Goal: Information Seeking & Learning: Understand process/instructions

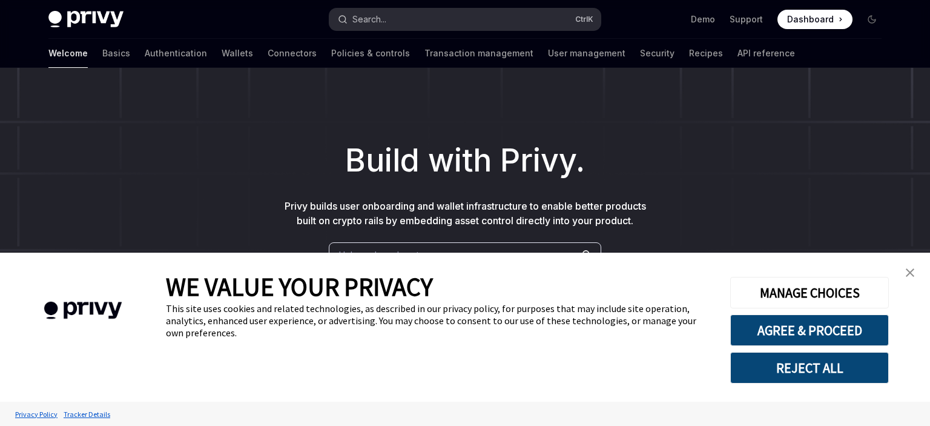
click at [458, 12] on button "Search... Ctrl K" at bounding box center [465, 19] width 271 height 22
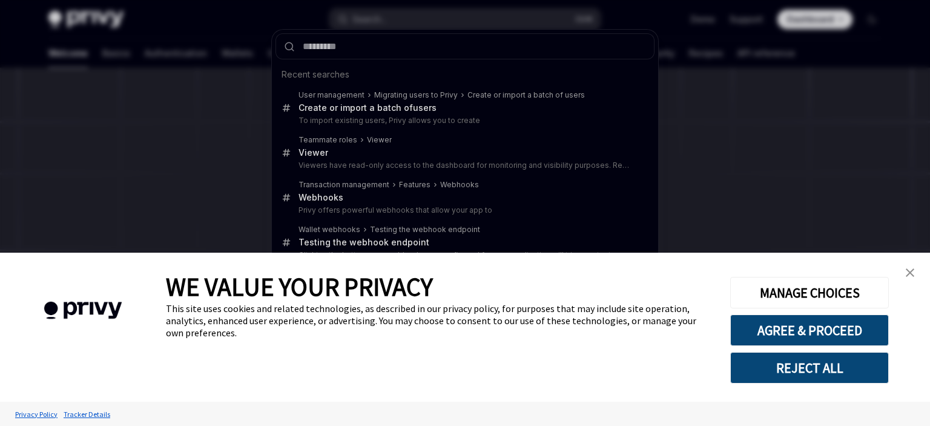
type input "**********"
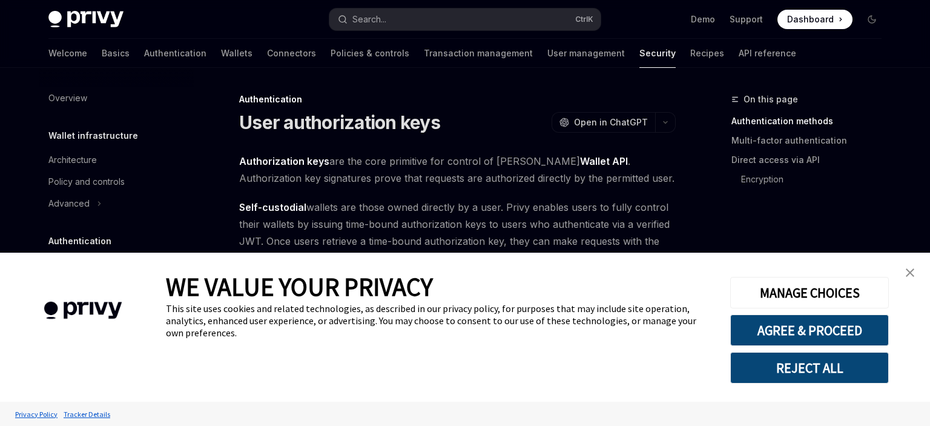
scroll to position [68, 0]
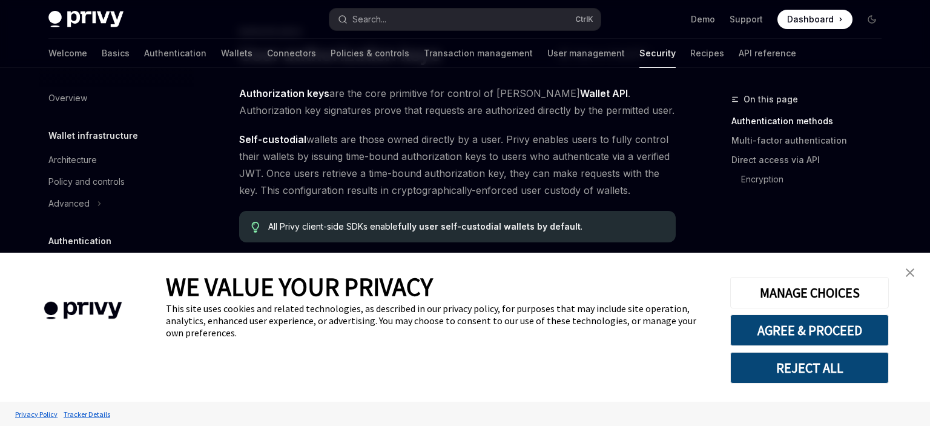
click at [909, 273] on img "close banner" at bounding box center [910, 272] width 8 height 8
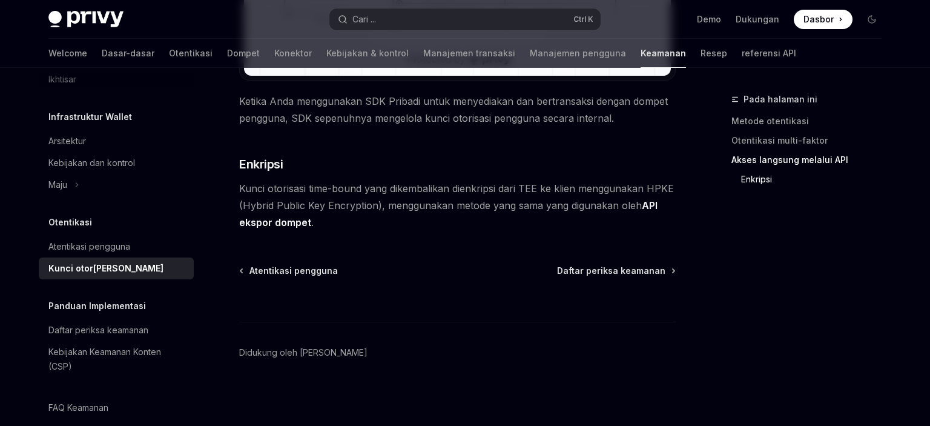
scroll to position [36, 0]
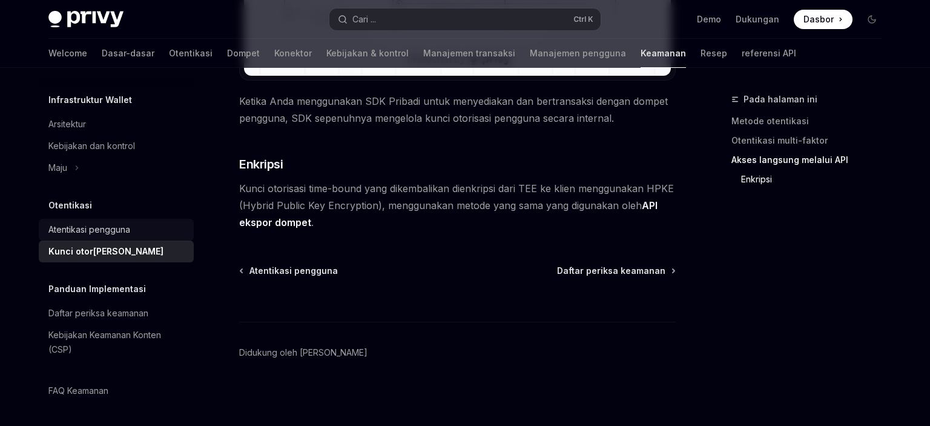
click at [128, 225] on div "Atentikasi pengguna" at bounding box center [89, 229] width 82 height 15
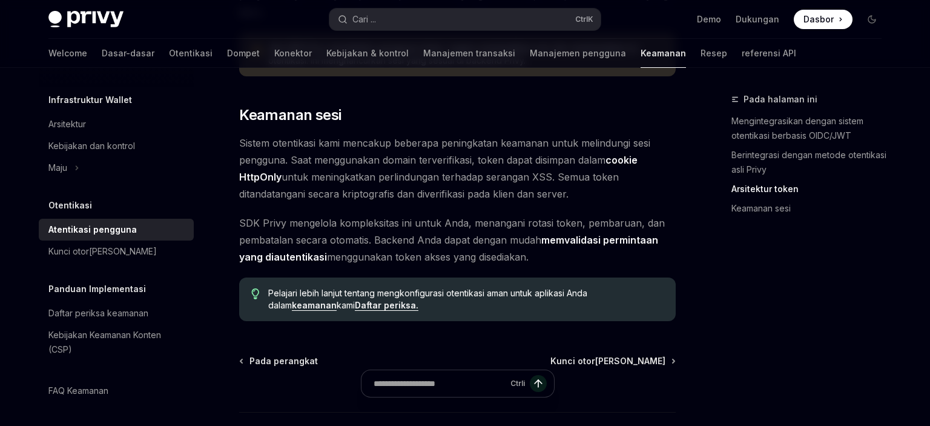
scroll to position [1087, 0]
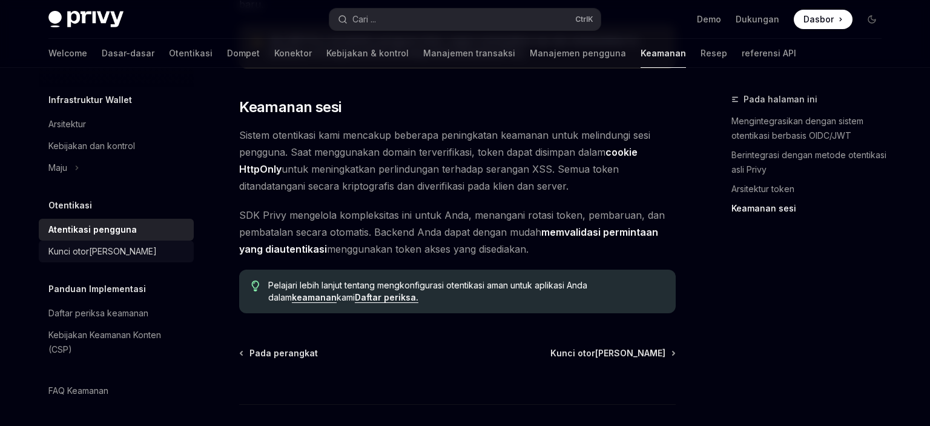
click at [81, 258] on div "Kunci otorisasi pengguna" at bounding box center [102, 251] width 108 height 15
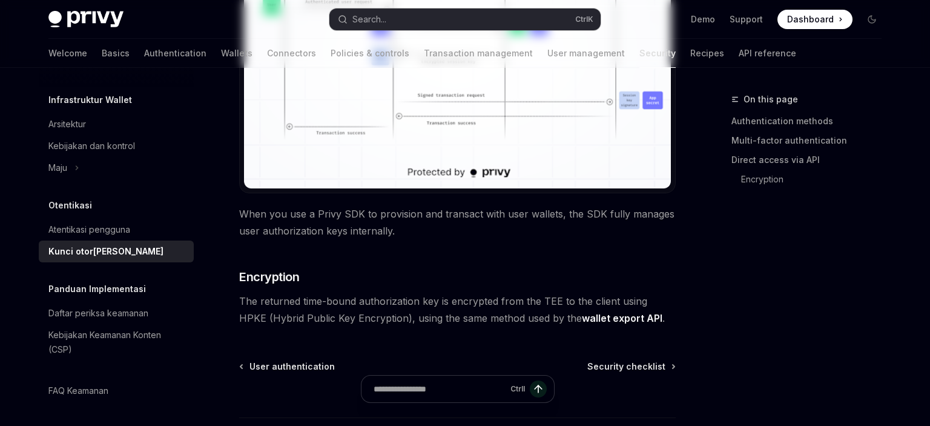
type textarea "*"
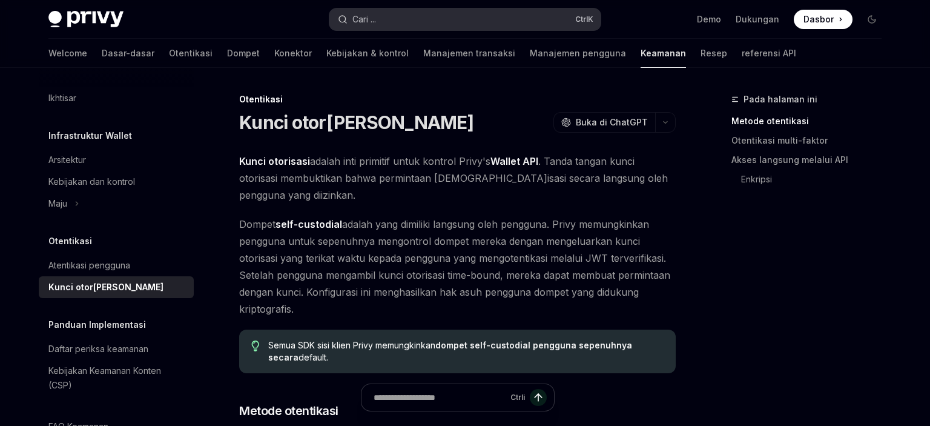
click at [386, 25] on button "Cari ... Ctrl K" at bounding box center [465, 19] width 271 height 22
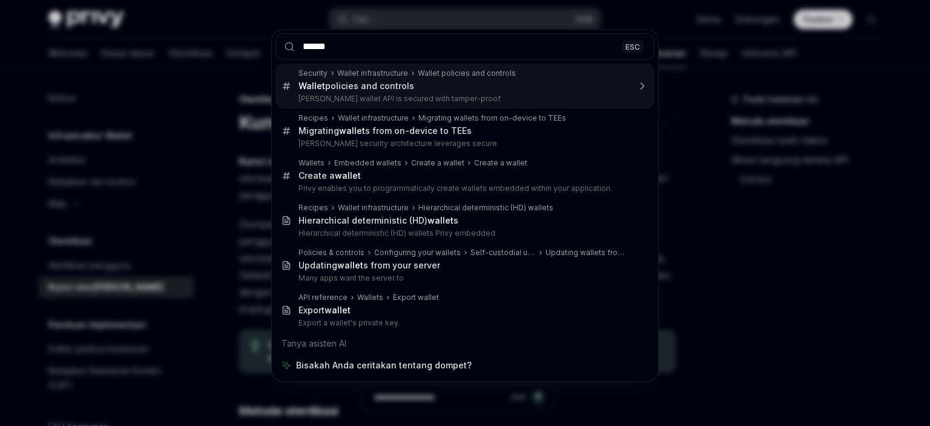
type input "******"
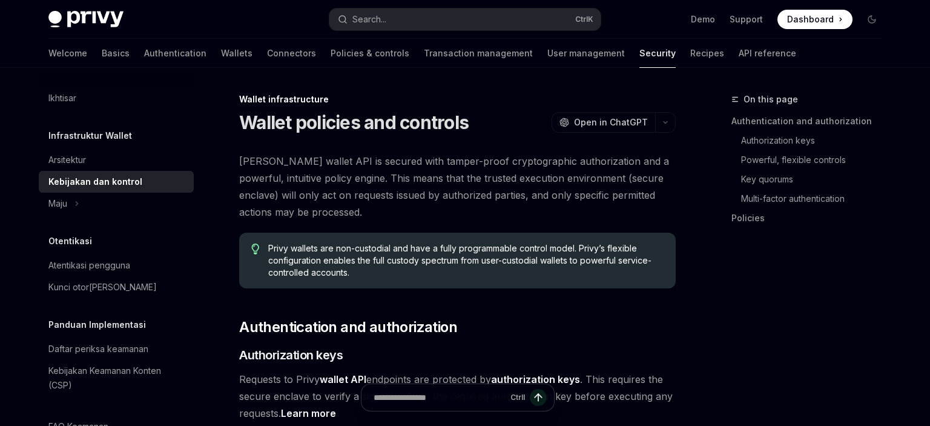
type textarea "*"
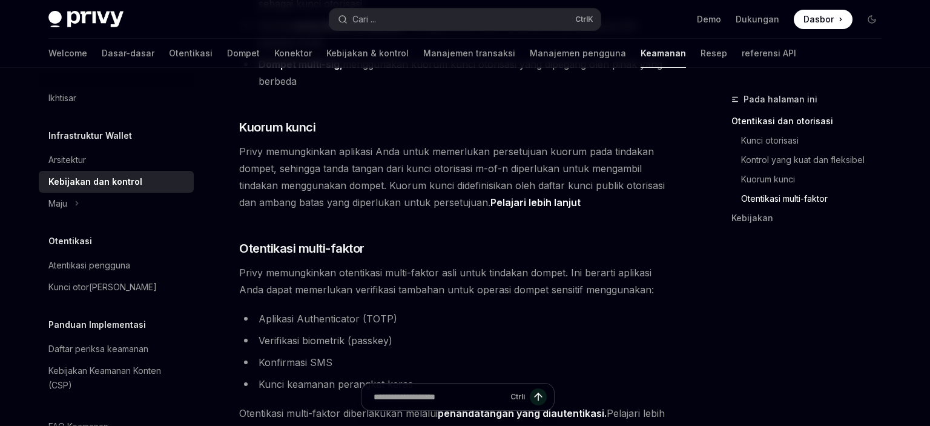
scroll to position [835, 0]
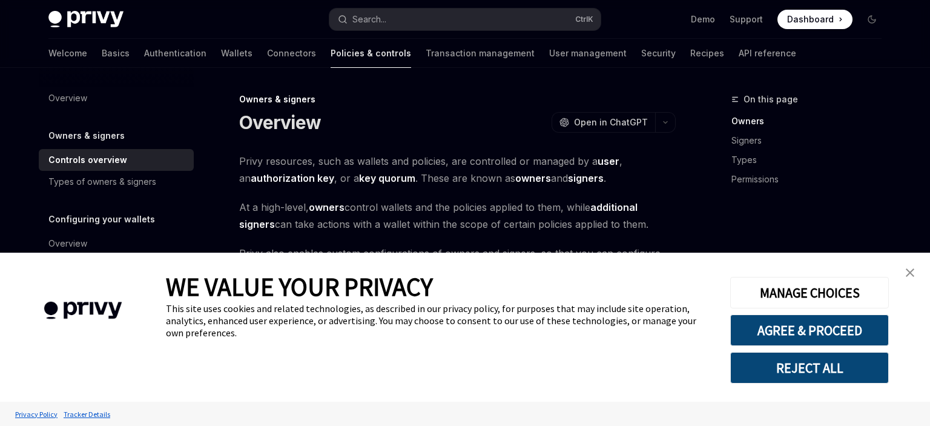
type textarea "*"
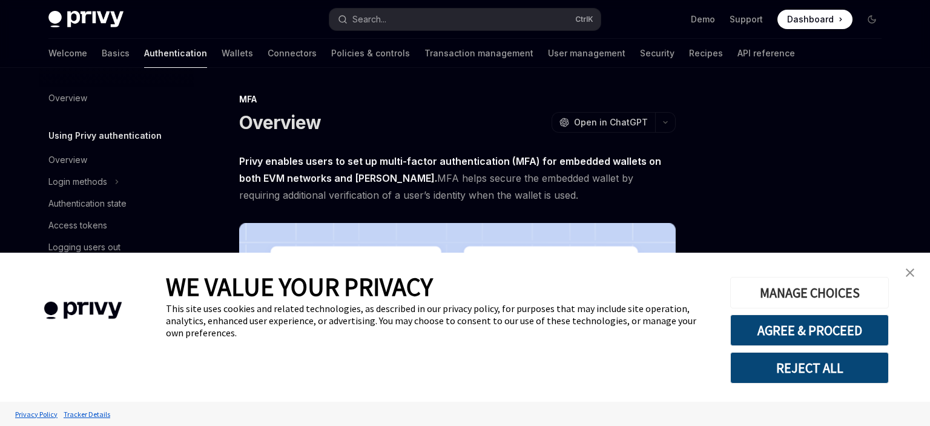
scroll to position [191, 0]
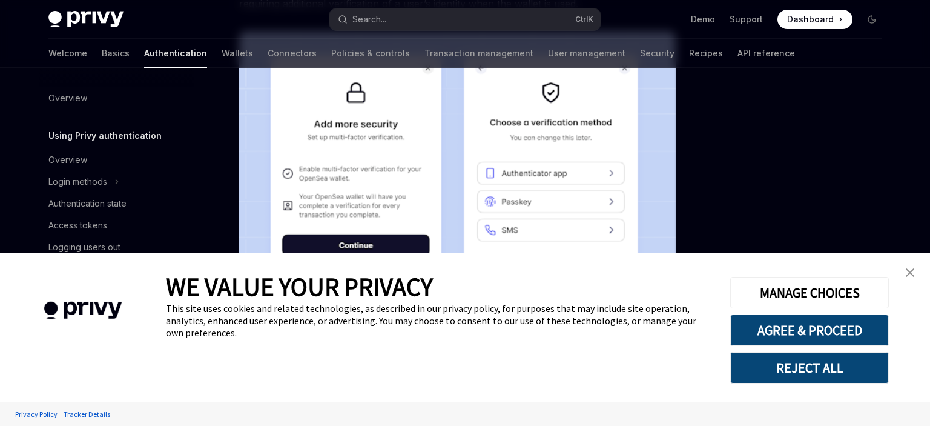
click at [906, 273] on link "close banner" at bounding box center [910, 272] width 24 height 24
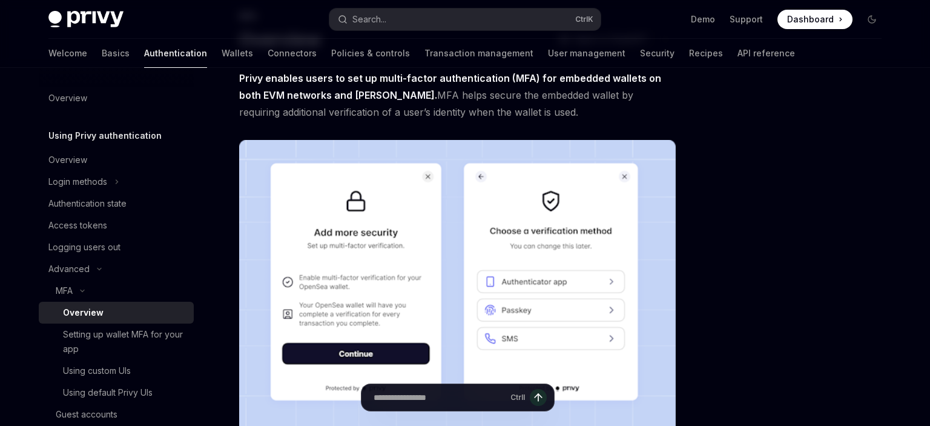
scroll to position [0, 0]
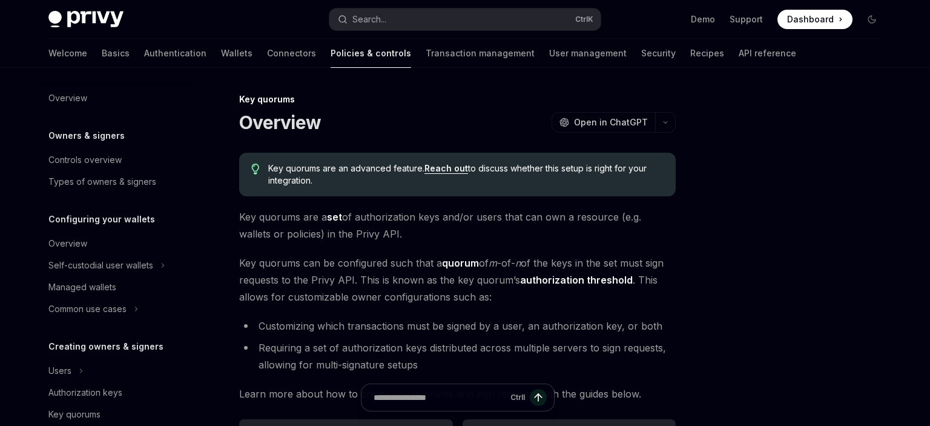
scroll to position [378, 0]
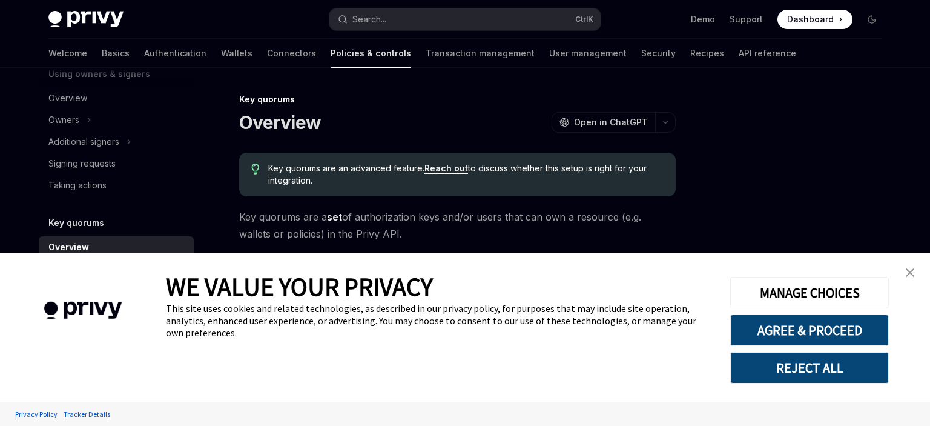
click at [910, 274] on img "close banner" at bounding box center [910, 272] width 8 height 8
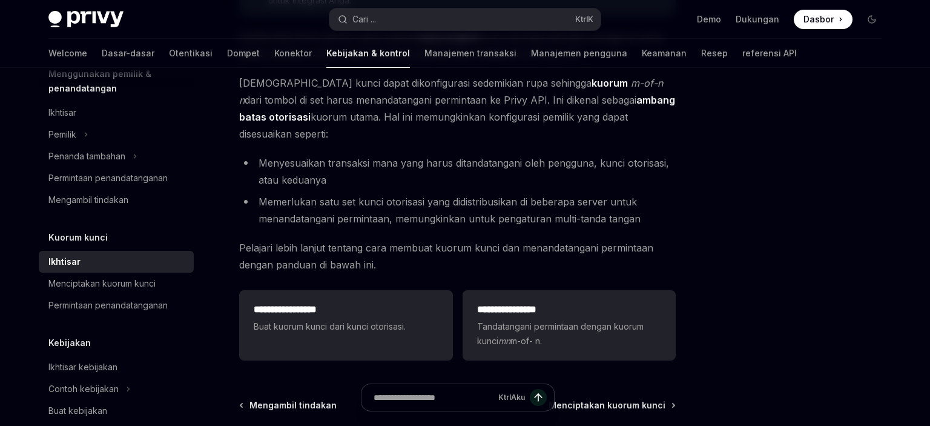
scroll to position [191, 0]
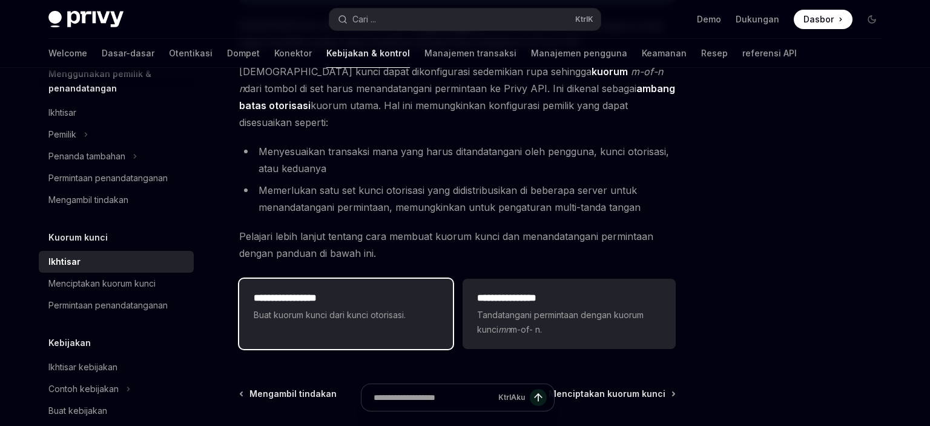
drag, startPoint x: 307, startPoint y: 288, endPoint x: 317, endPoint y: 285, distance: 10.9
click at [307, 291] on div "**********" at bounding box center [346, 307] width 184 height 32
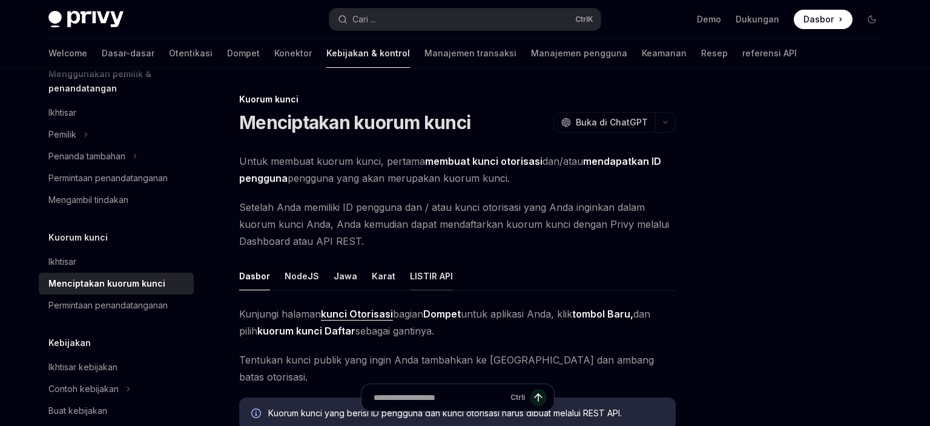
click at [411, 270] on div "LISTIR API" at bounding box center [431, 276] width 43 height 28
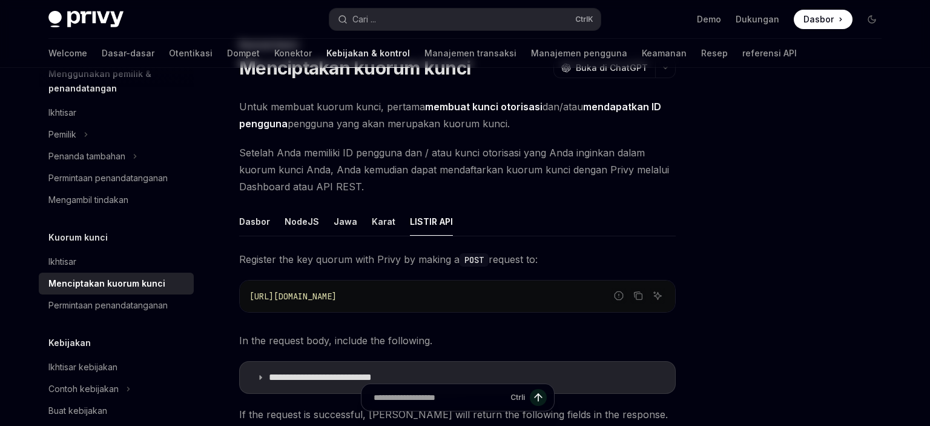
scroll to position [128, 0]
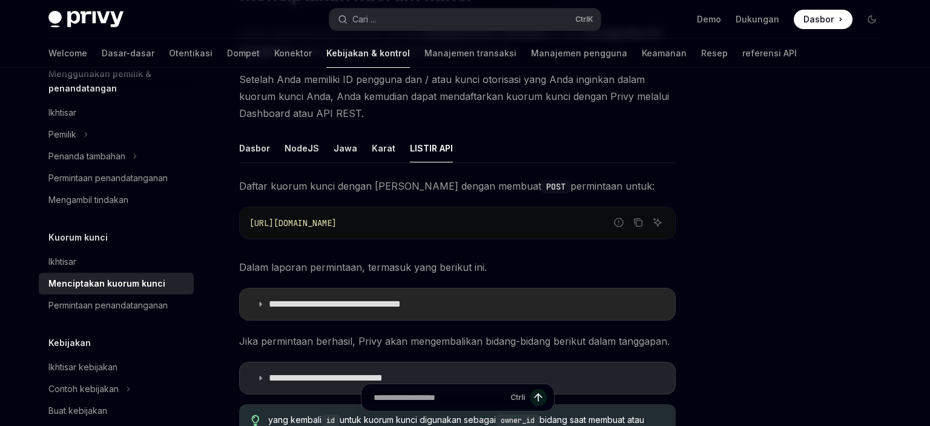
click at [322, 298] on p "**********" at bounding box center [360, 304] width 182 height 12
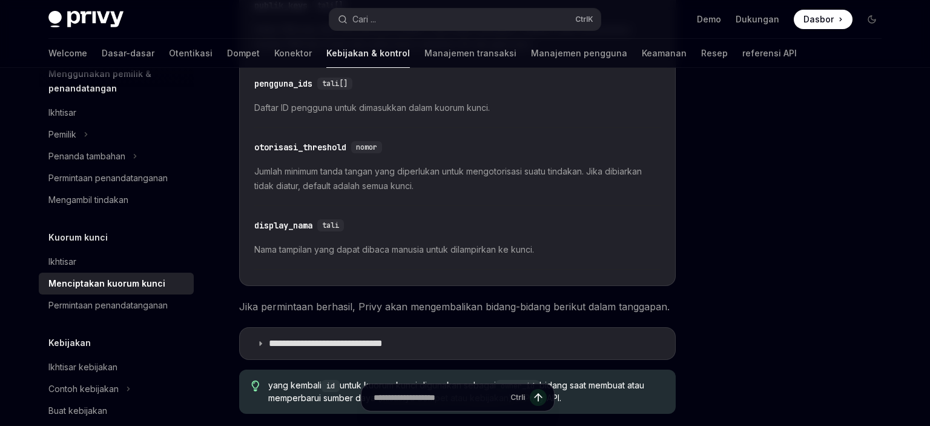
scroll to position [511, 0]
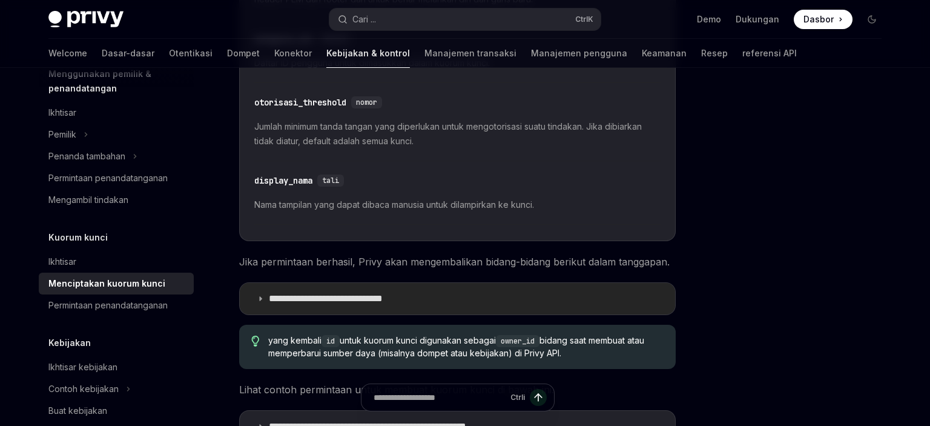
click at [349, 301] on p "**********" at bounding box center [349, 299] width 161 height 12
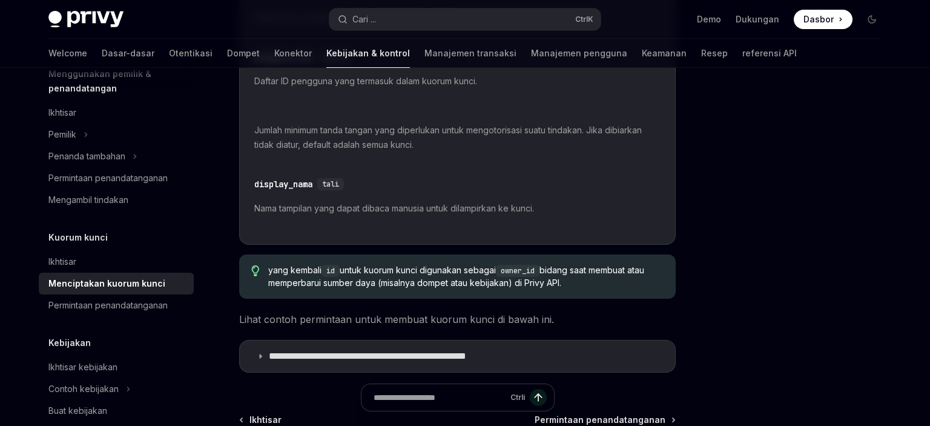
scroll to position [960, 0]
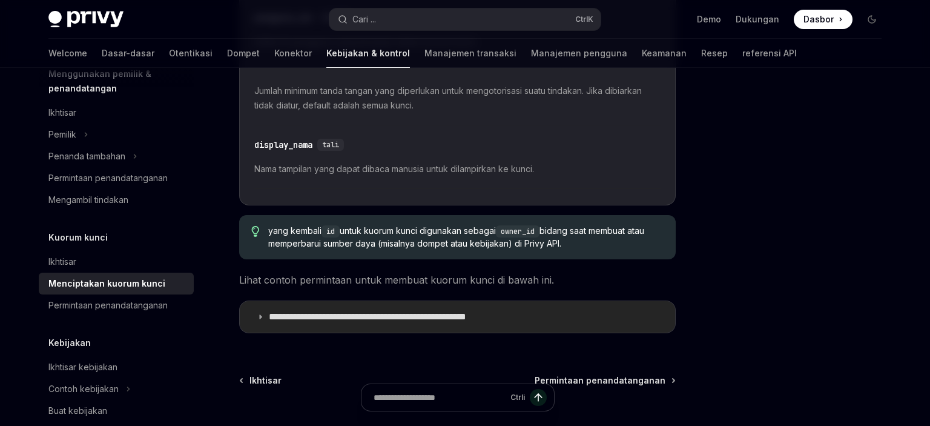
click at [355, 314] on p "**********" at bounding box center [408, 317] width 278 height 12
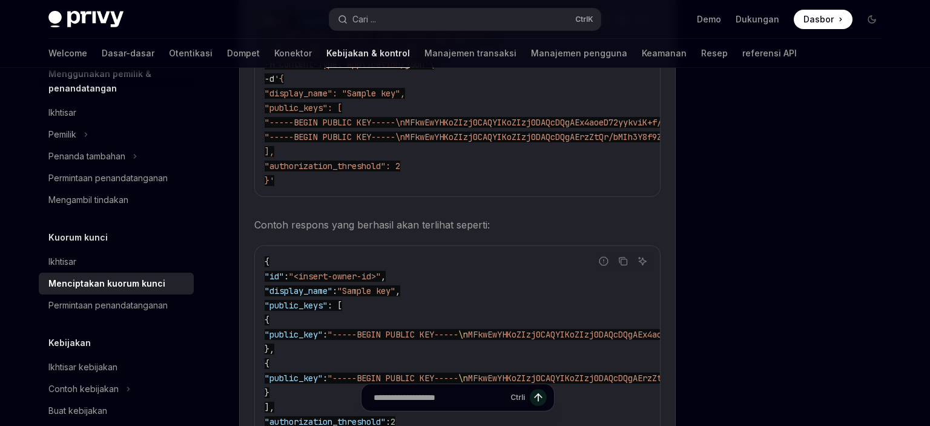
scroll to position [1531, 0]
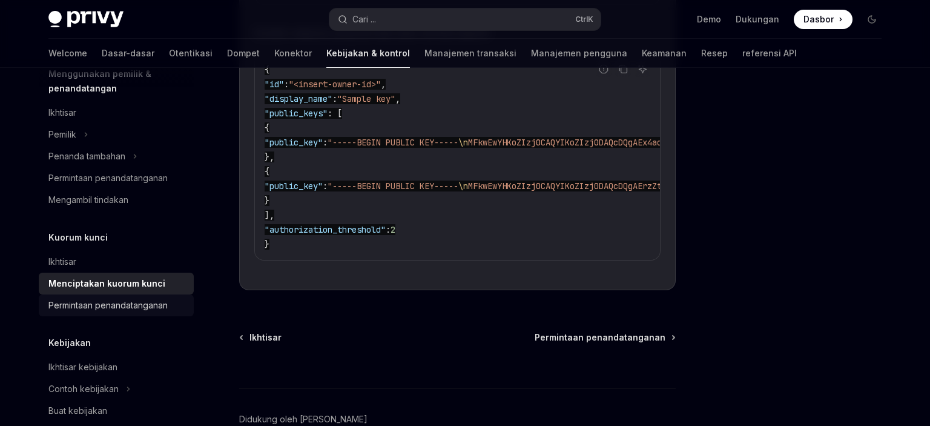
click at [164, 308] on div "Permintaan penandatanganan" at bounding box center [107, 305] width 119 height 15
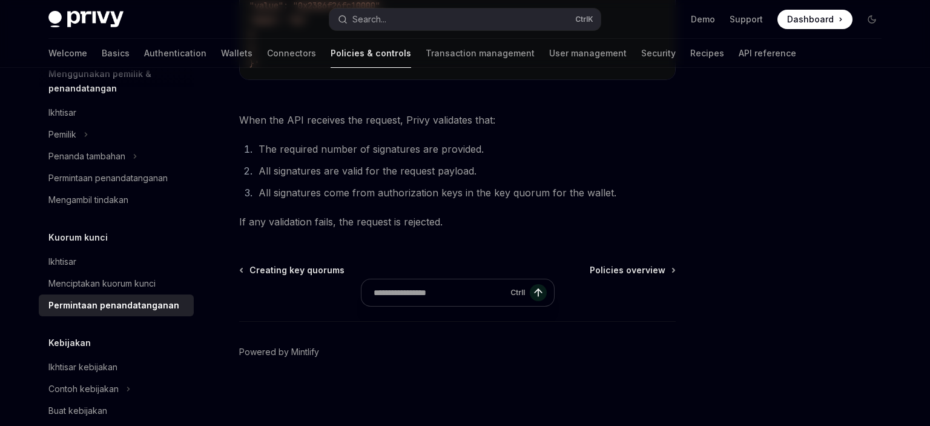
type textarea "*"
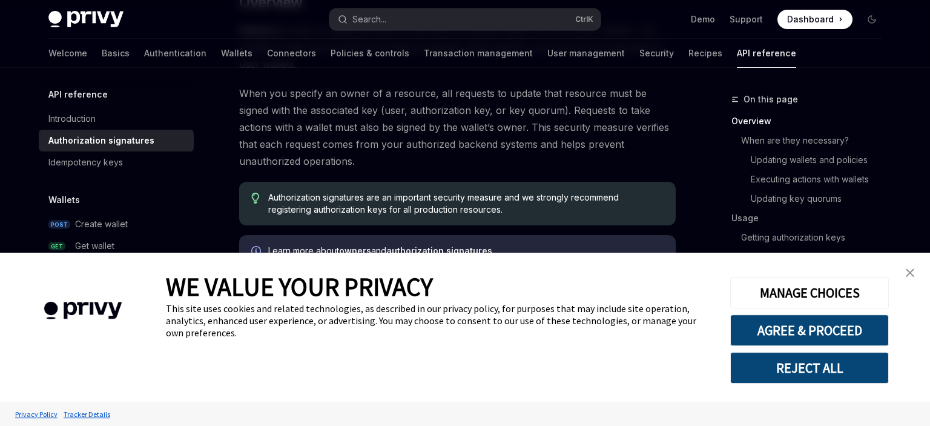
scroll to position [191, 0]
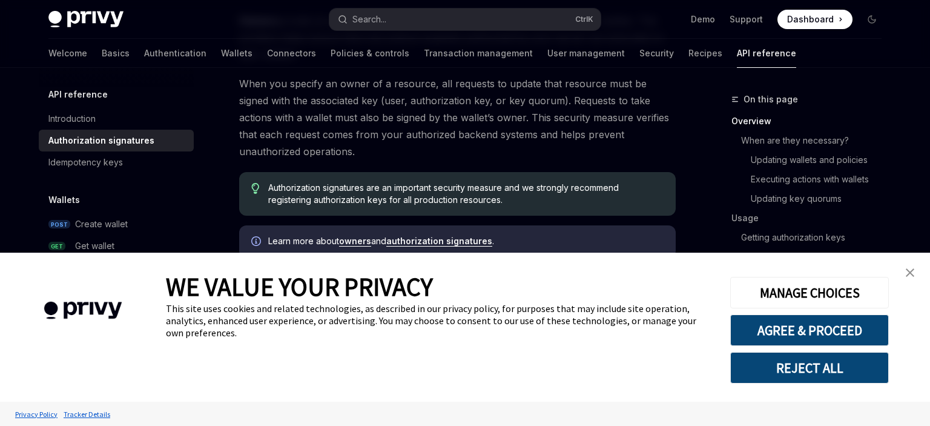
click at [914, 272] on img "close banner" at bounding box center [910, 272] width 8 height 8
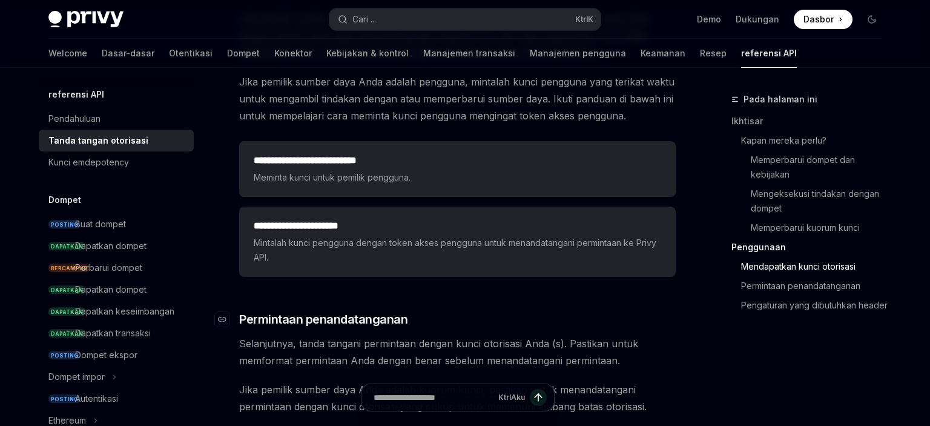
scroll to position [1663, 0]
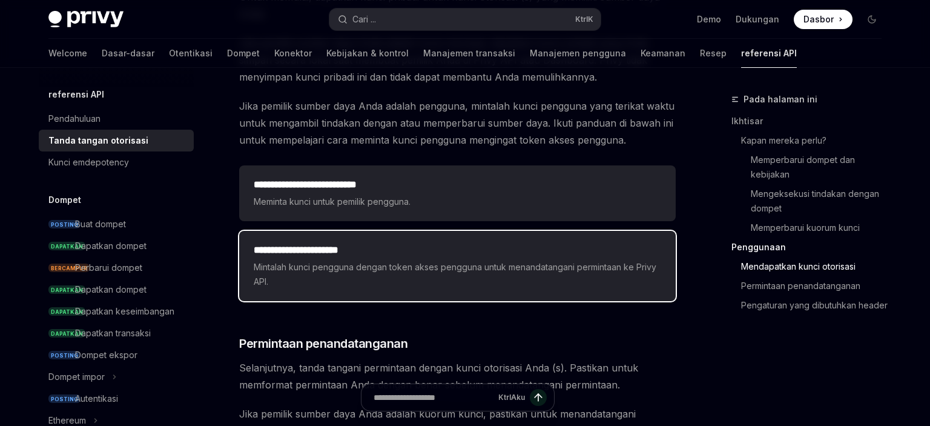
click at [406, 243] on div "**********" at bounding box center [458, 266] width 408 height 46
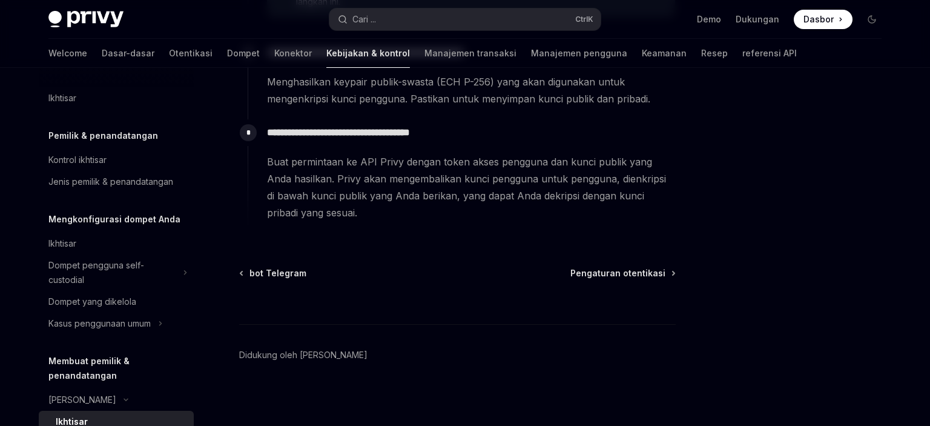
scroll to position [644, 0]
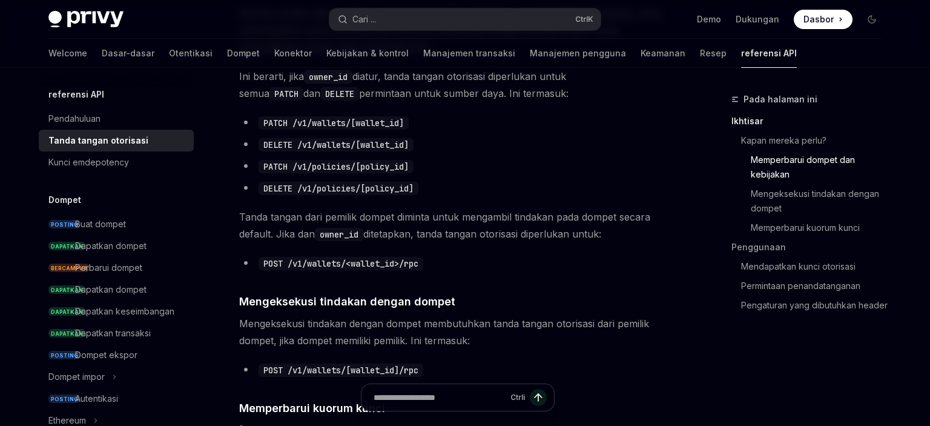
scroll to position [383, 0]
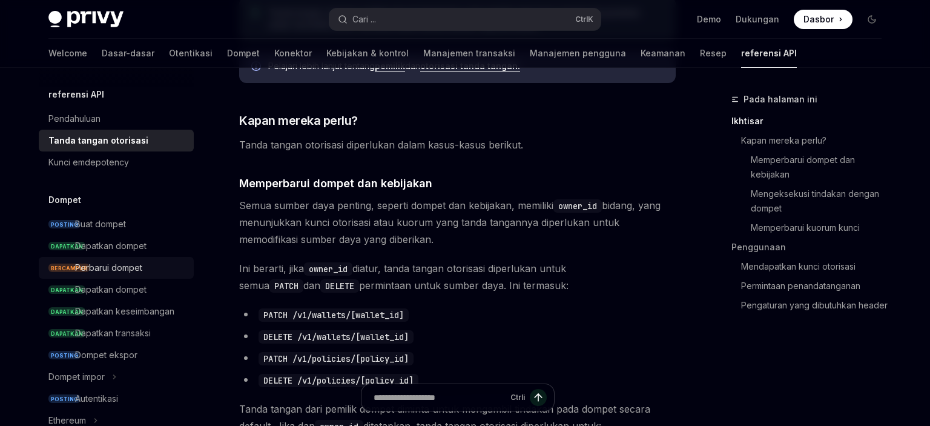
click at [134, 271] on div "Perbarui dompet" at bounding box center [108, 267] width 67 height 15
type textarea "*"
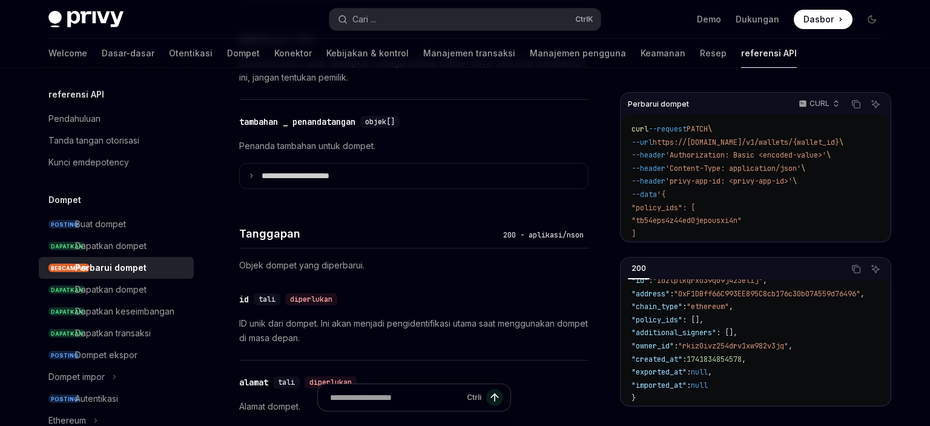
scroll to position [703, 0]
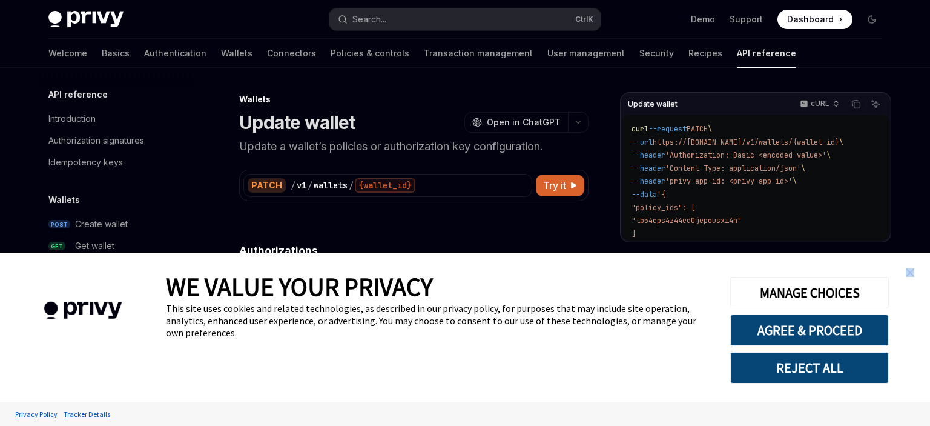
click at [910, 279] on link "close banner" at bounding box center [910, 272] width 24 height 24
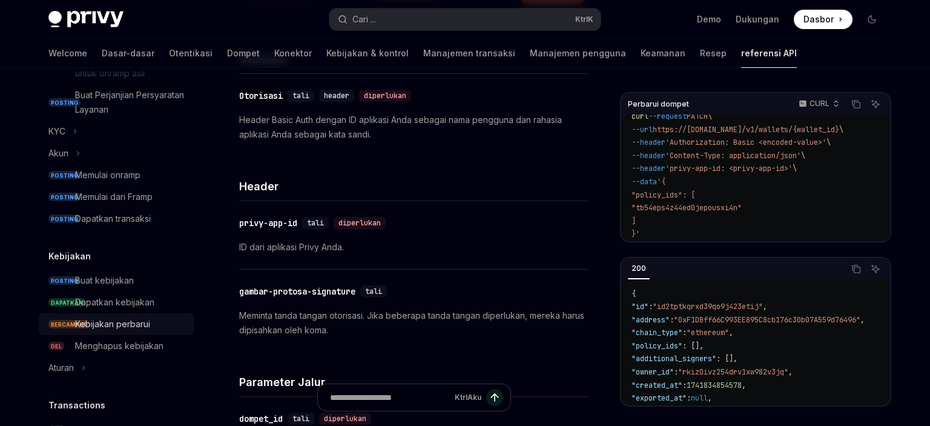
scroll to position [558, 0]
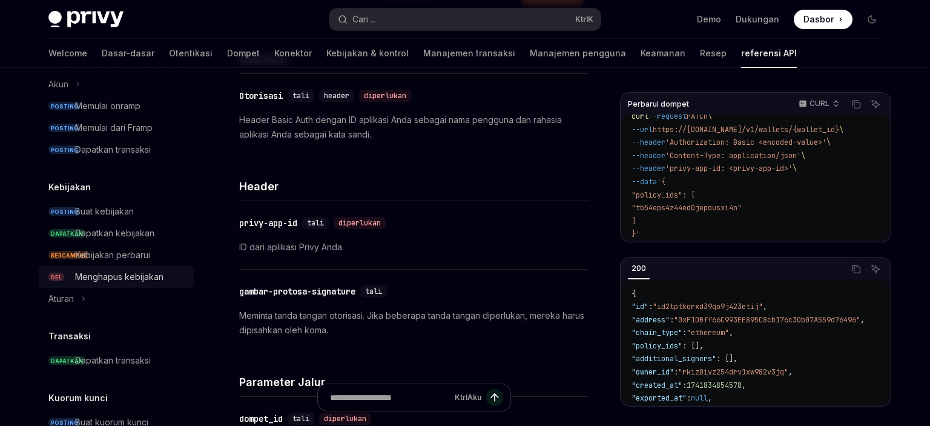
click at [149, 277] on div "Menghapus kebijakan" at bounding box center [119, 277] width 88 height 15
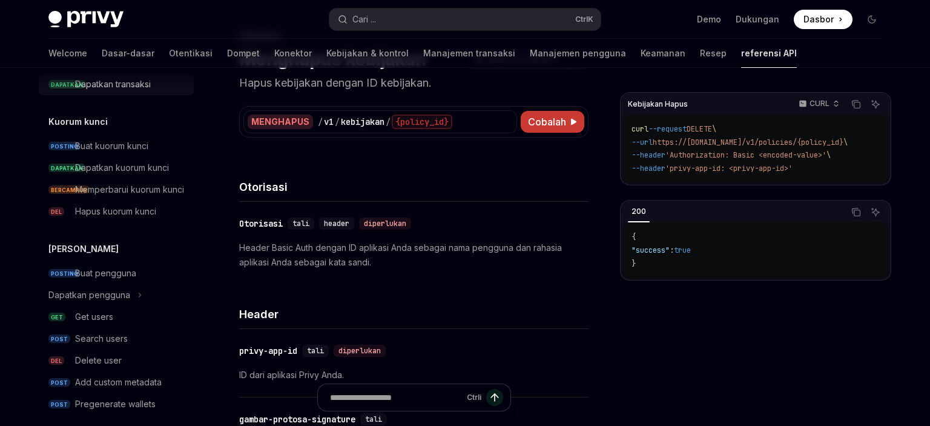
scroll to position [837, 0]
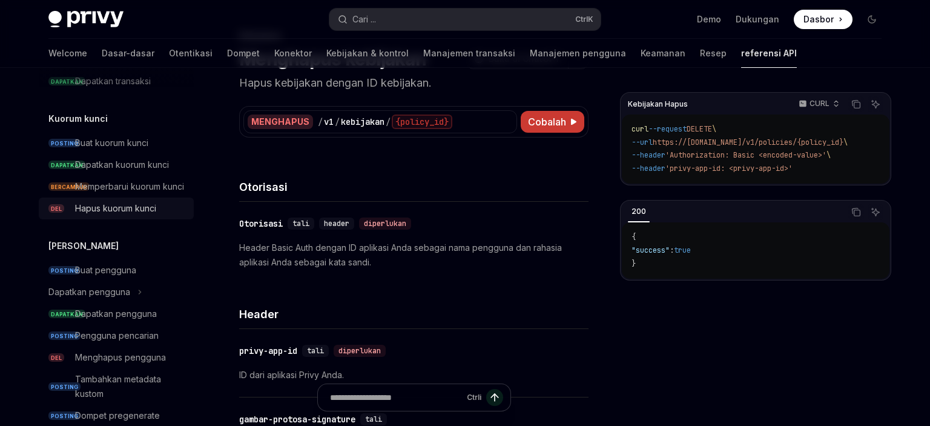
click at [142, 207] on div "Hapus kuorum kunci" at bounding box center [115, 208] width 81 height 15
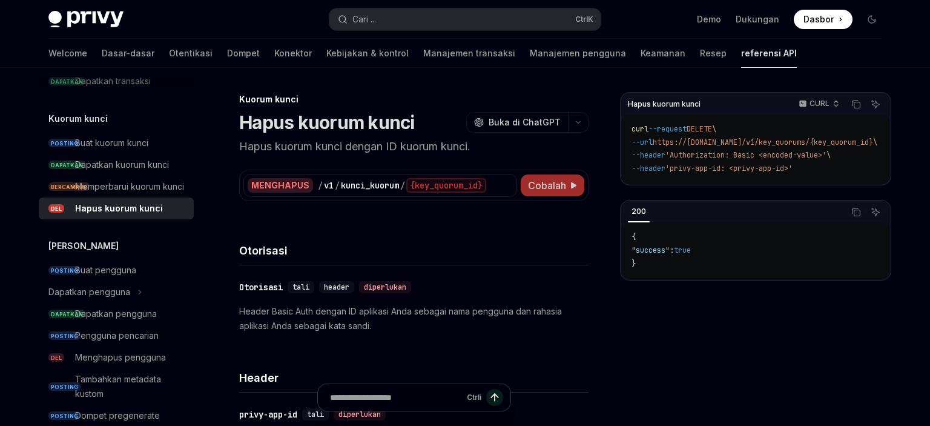
click at [552, 187] on span "Cobalah" at bounding box center [547, 185] width 38 height 15
type textarea "*"
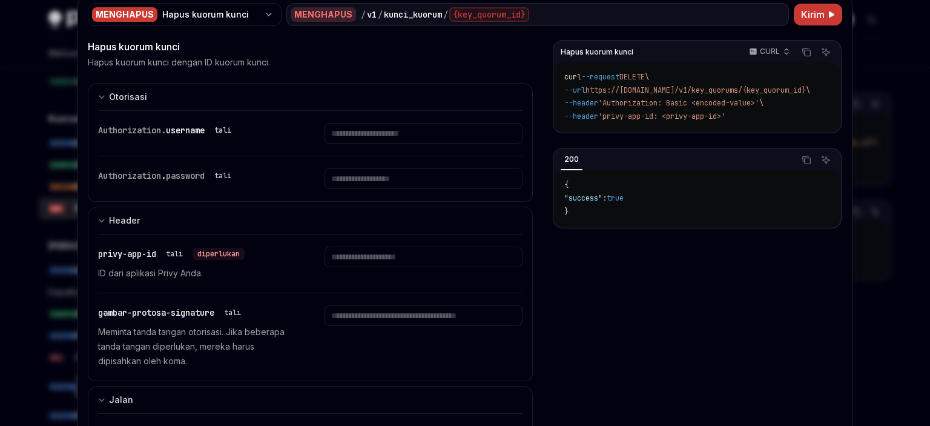
scroll to position [107, 0]
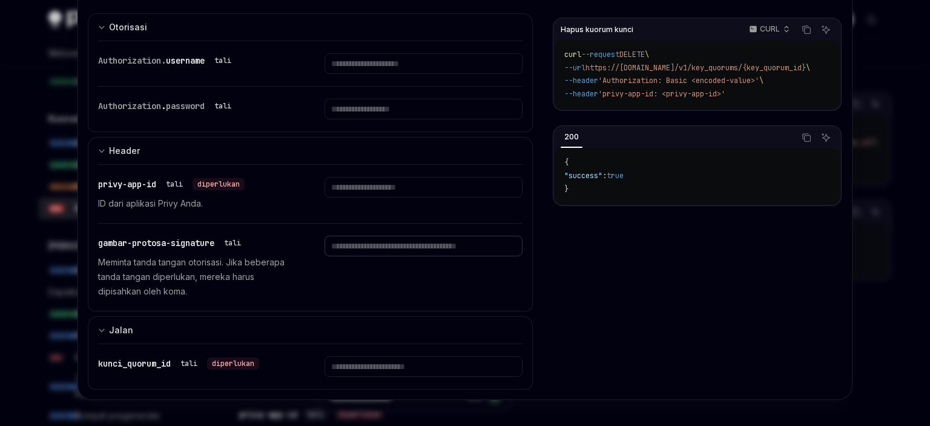
click at [462, 241] on input "Masukkan gambar-authorization-signature" at bounding box center [423, 246] width 197 height 21
